Goal: Task Accomplishment & Management: Use online tool/utility

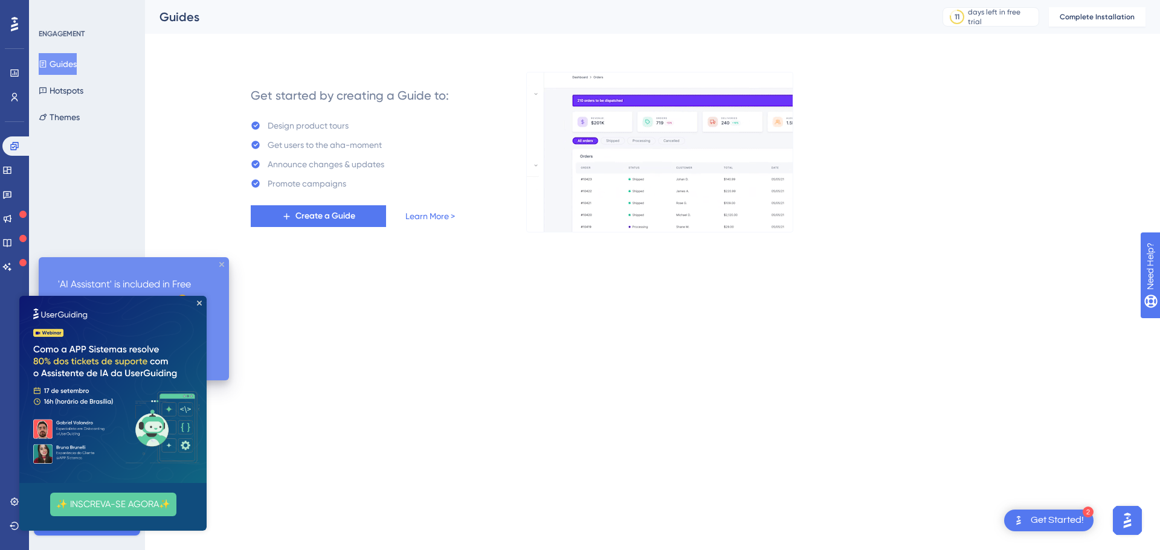
click at [220, 264] on icon "close tooltip" at bounding box center [221, 264] width 5 height 5
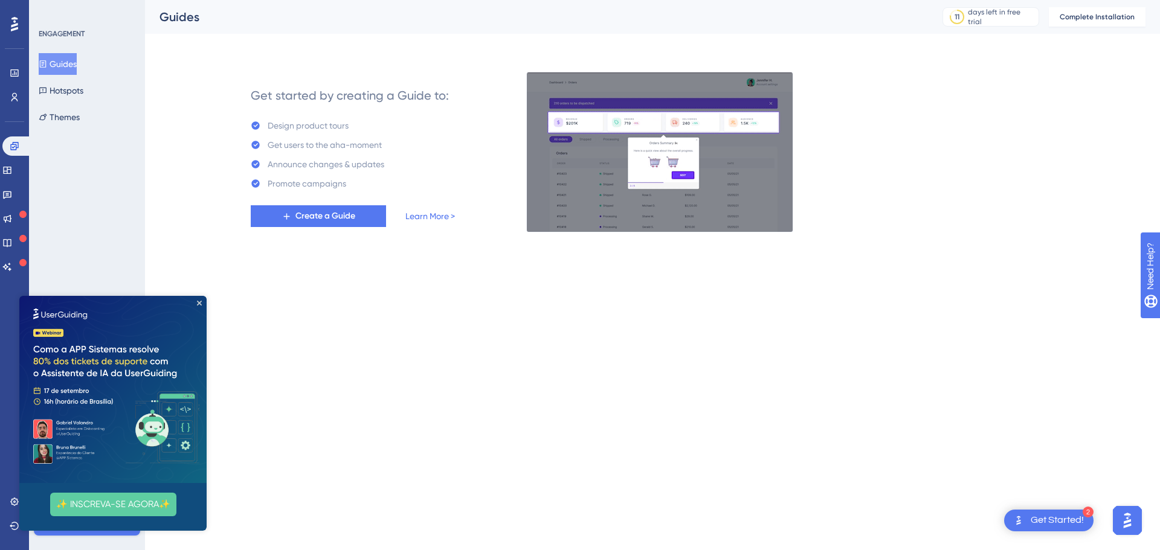
click at [198, 300] on img at bounding box center [112, 389] width 187 height 187
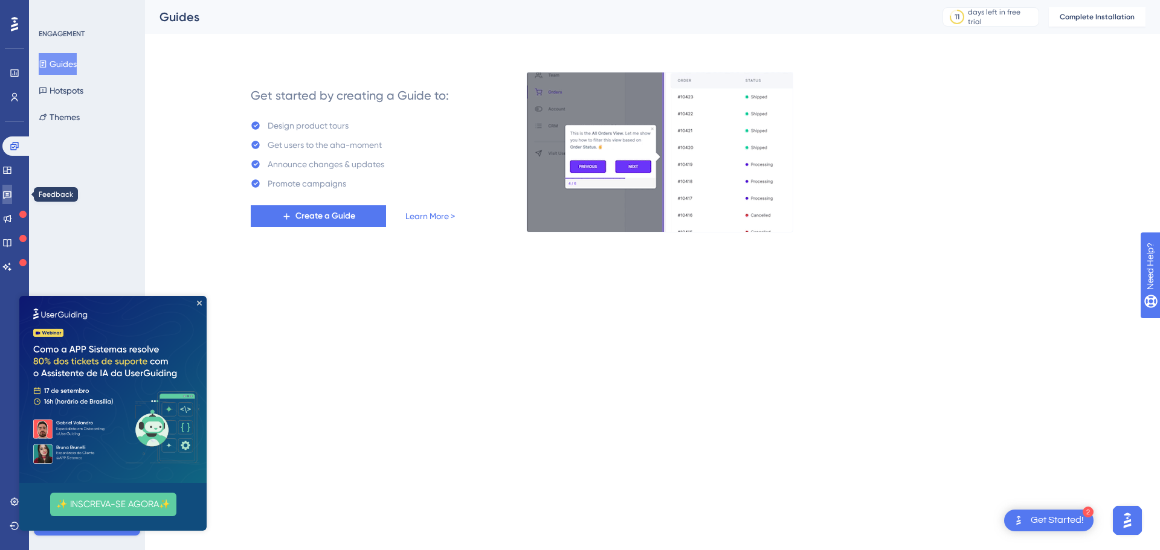
click at [7, 194] on link at bounding box center [7, 194] width 10 height 19
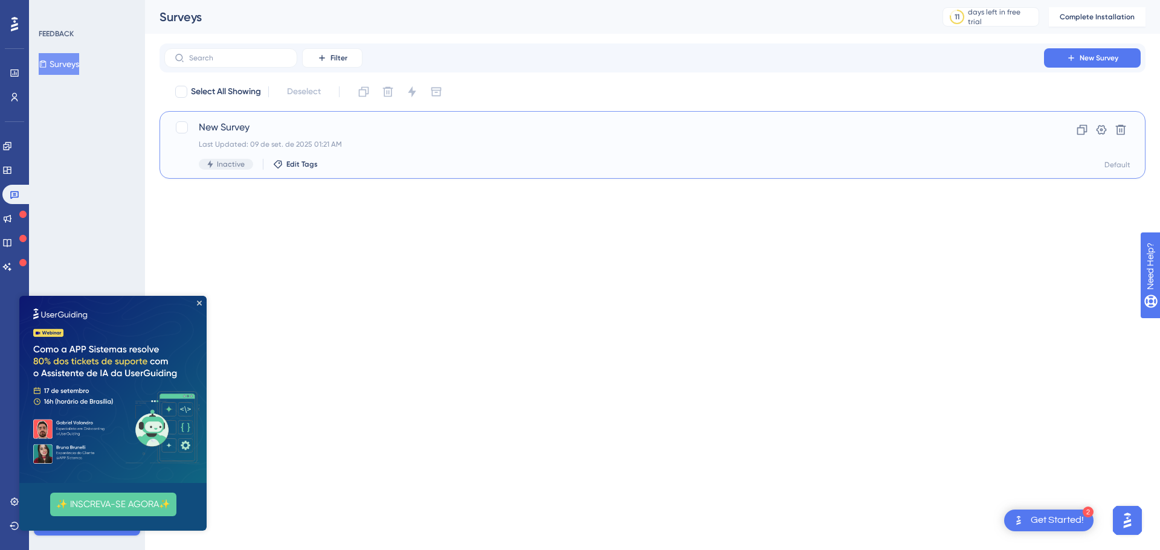
click at [217, 130] on span "New Survey" at bounding box center [604, 127] width 811 height 15
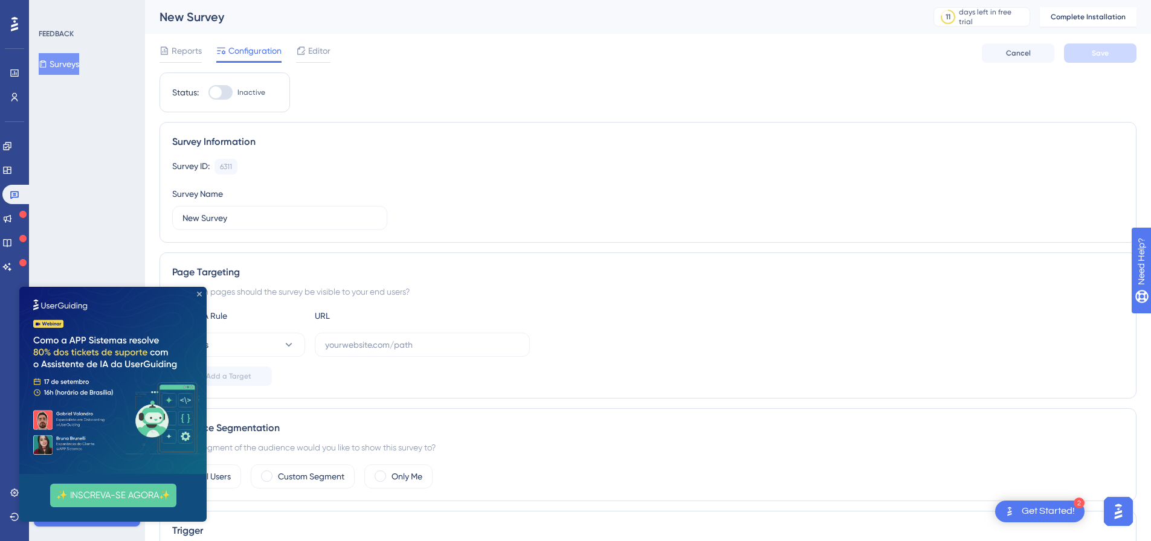
click at [201, 295] on icon "Close Preview" at bounding box center [199, 294] width 5 height 5
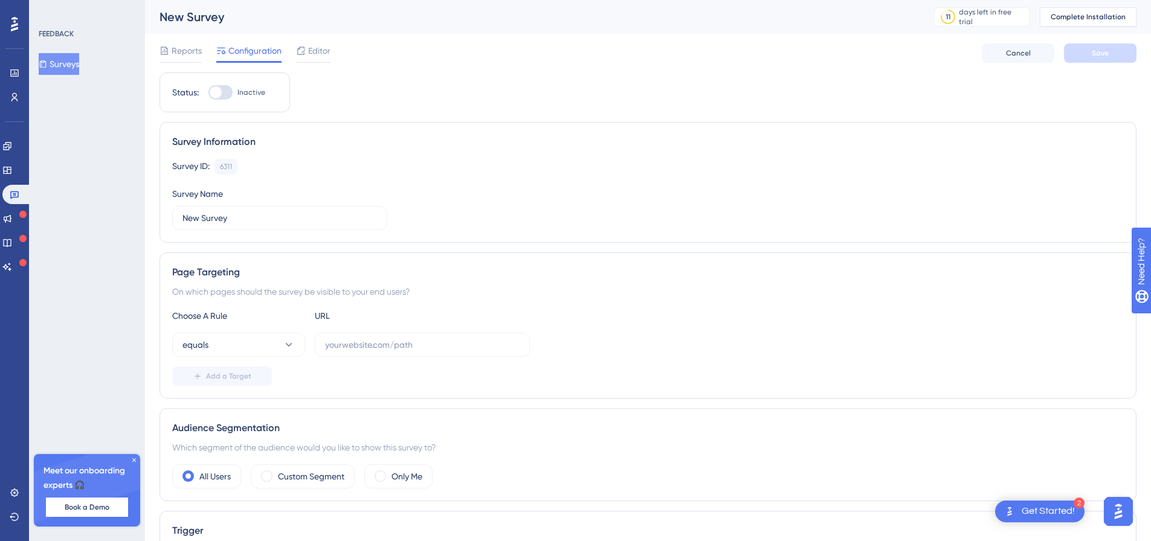
click at [1080, 14] on span "Complete Installation" at bounding box center [1088, 17] width 75 height 10
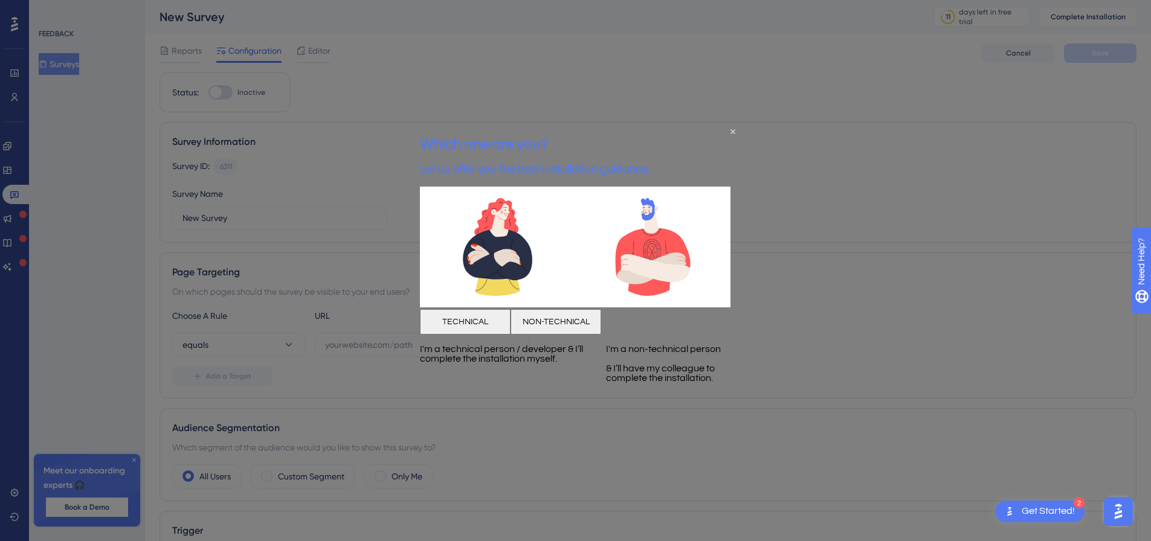
click at [502, 334] on button "TECHNICAL" at bounding box center [465, 321] width 91 height 25
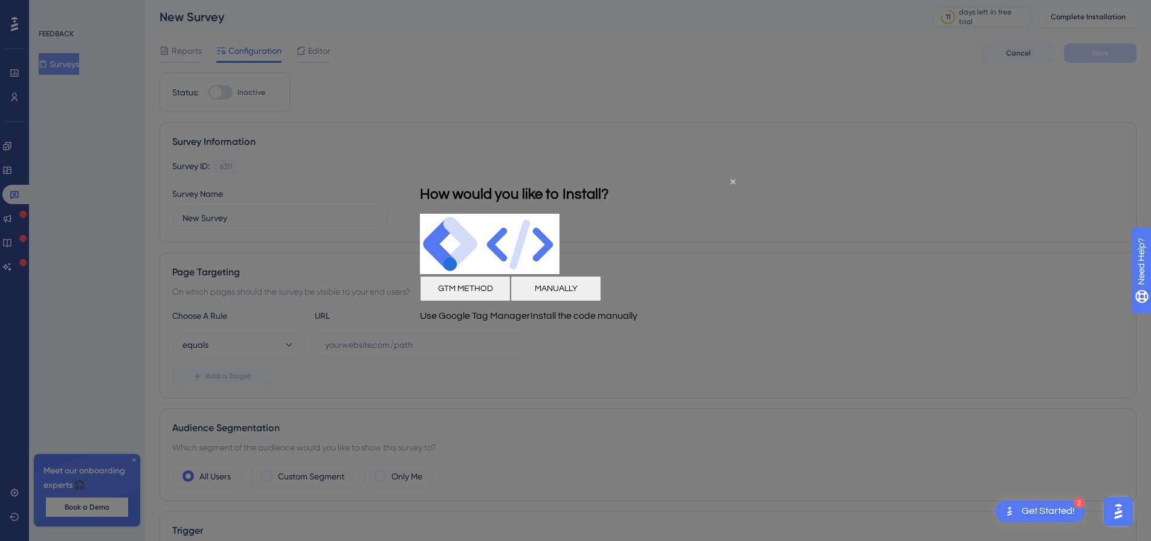
drag, startPoint x: 636, startPoint y: 316, endPoint x: 1025, endPoint y: 491, distance: 425.9
click at [601, 301] on button "MANUALLY" at bounding box center [556, 288] width 91 height 25
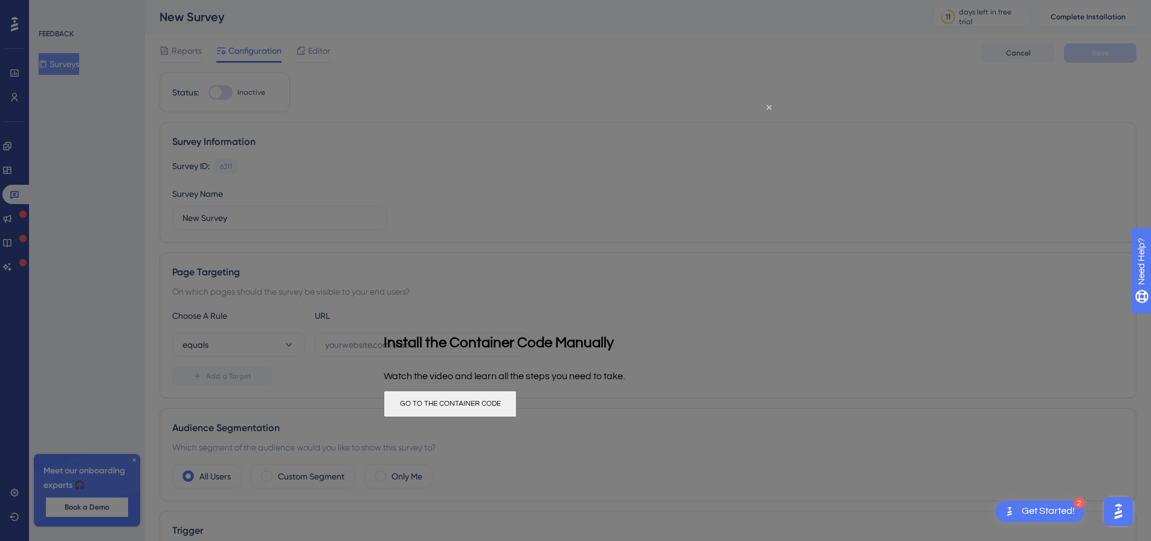
click at [517, 418] on button "GO TO THE CONTAINER CODE" at bounding box center [450, 404] width 133 height 27
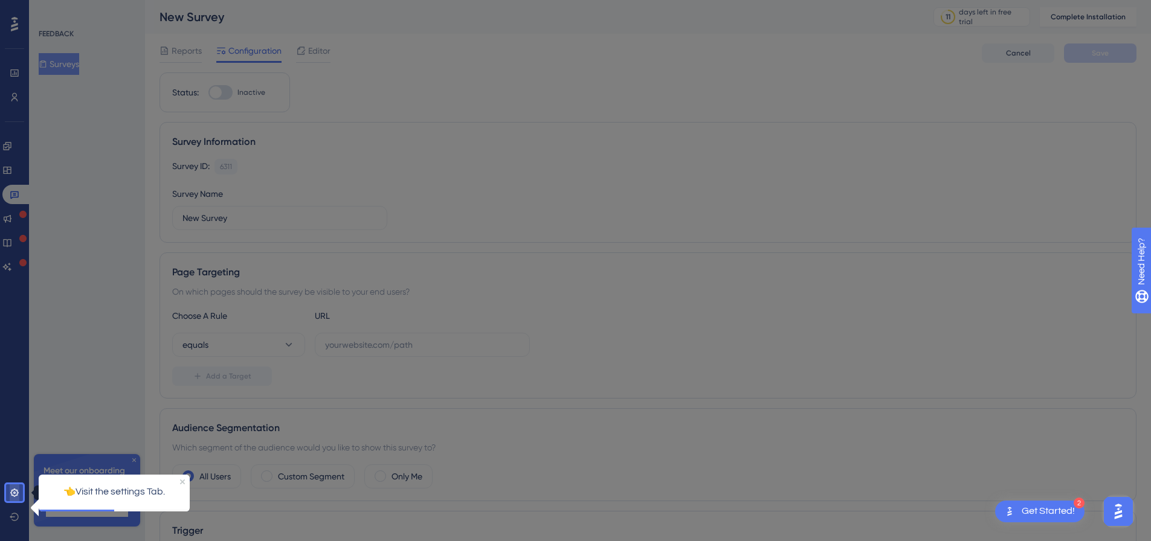
click at [10, 495] on link at bounding box center [15, 492] width 10 height 19
click at [13, 495] on icon at bounding box center [15, 493] width 10 height 10
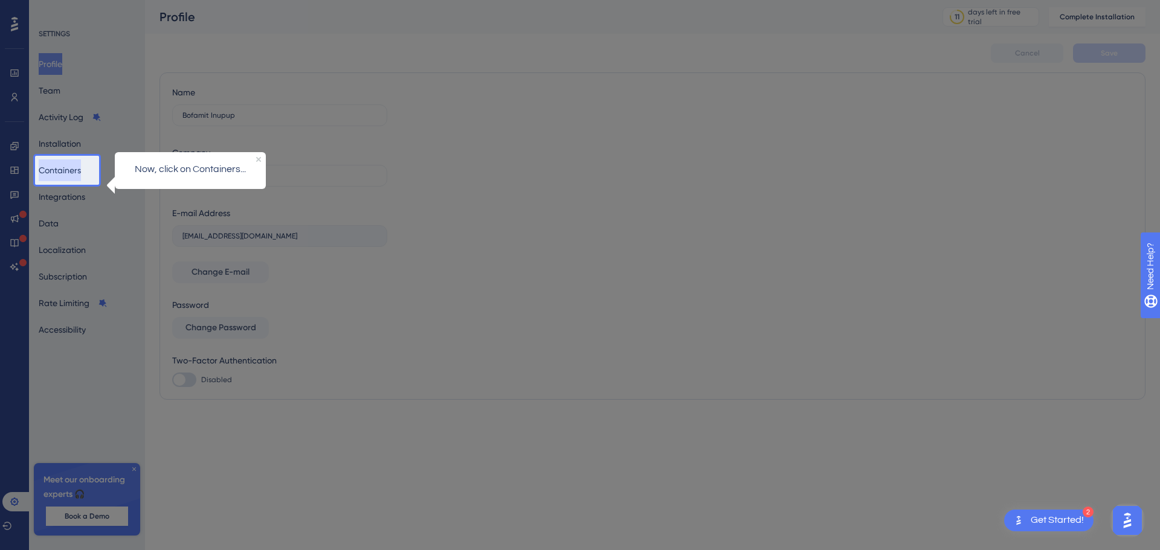
click at [74, 178] on button "Containers" at bounding box center [60, 171] width 42 height 22
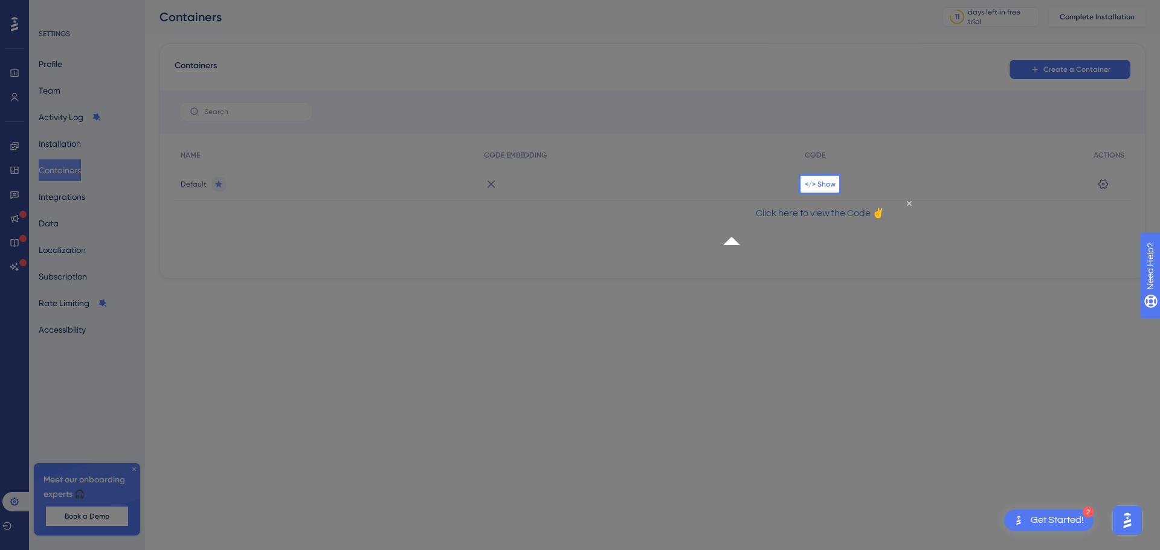
click at [820, 188] on span "</> Show" at bounding box center [820, 184] width 31 height 10
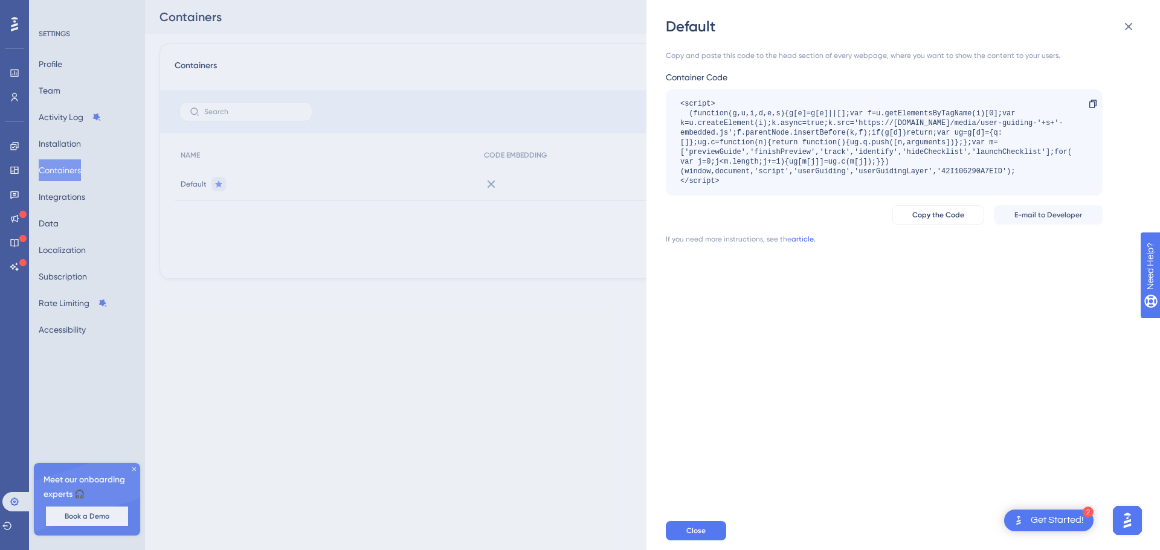
click at [802, 240] on link "article." at bounding box center [804, 239] width 24 height 10
